Goal: Navigation & Orientation: Find specific page/section

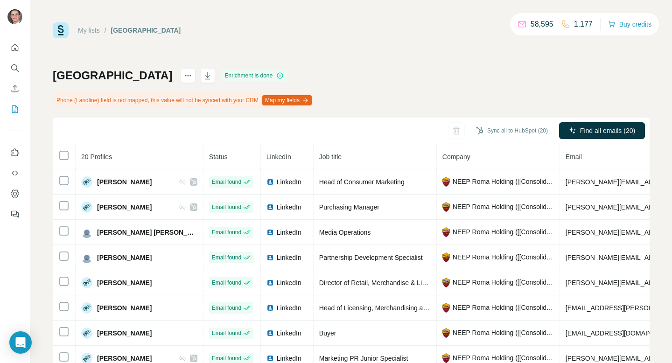
click at [87, 27] on link "My lists" at bounding box center [89, 30] width 22 height 7
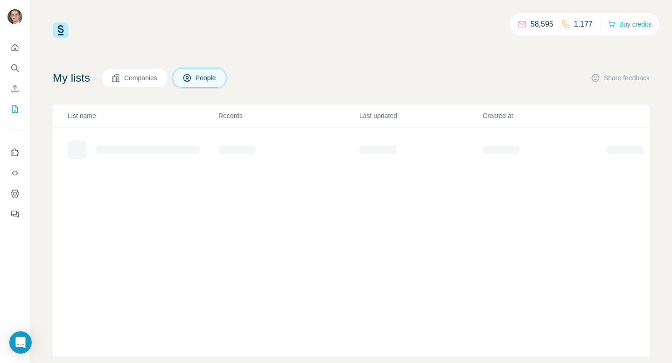
scroll to position [11, 0]
click at [151, 84] on button "Companies" at bounding box center [134, 78] width 67 height 20
click at [197, 76] on button "People" at bounding box center [200, 78] width 54 height 20
